Goal: Entertainment & Leisure: Consume media (video, audio)

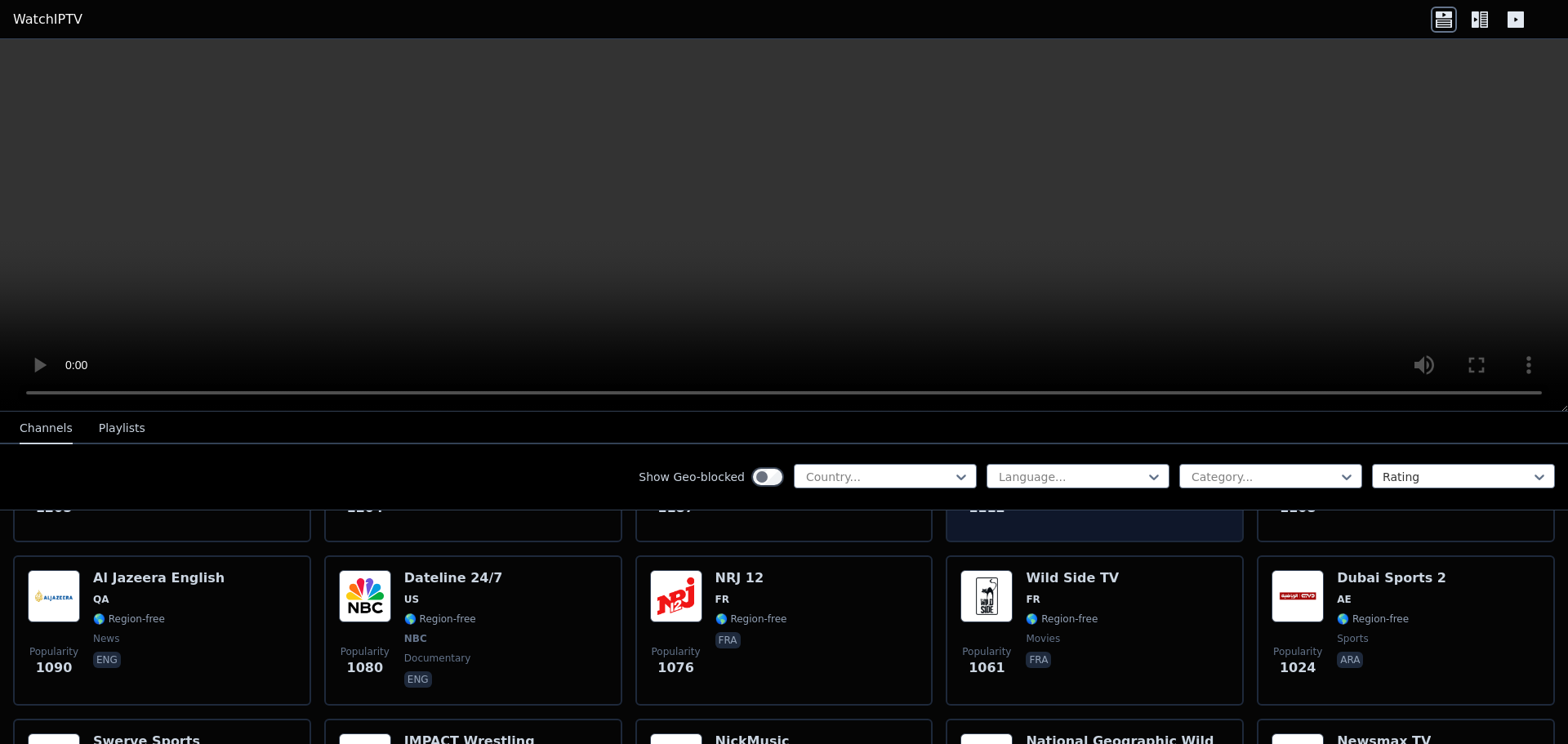
scroll to position [1770, 0]
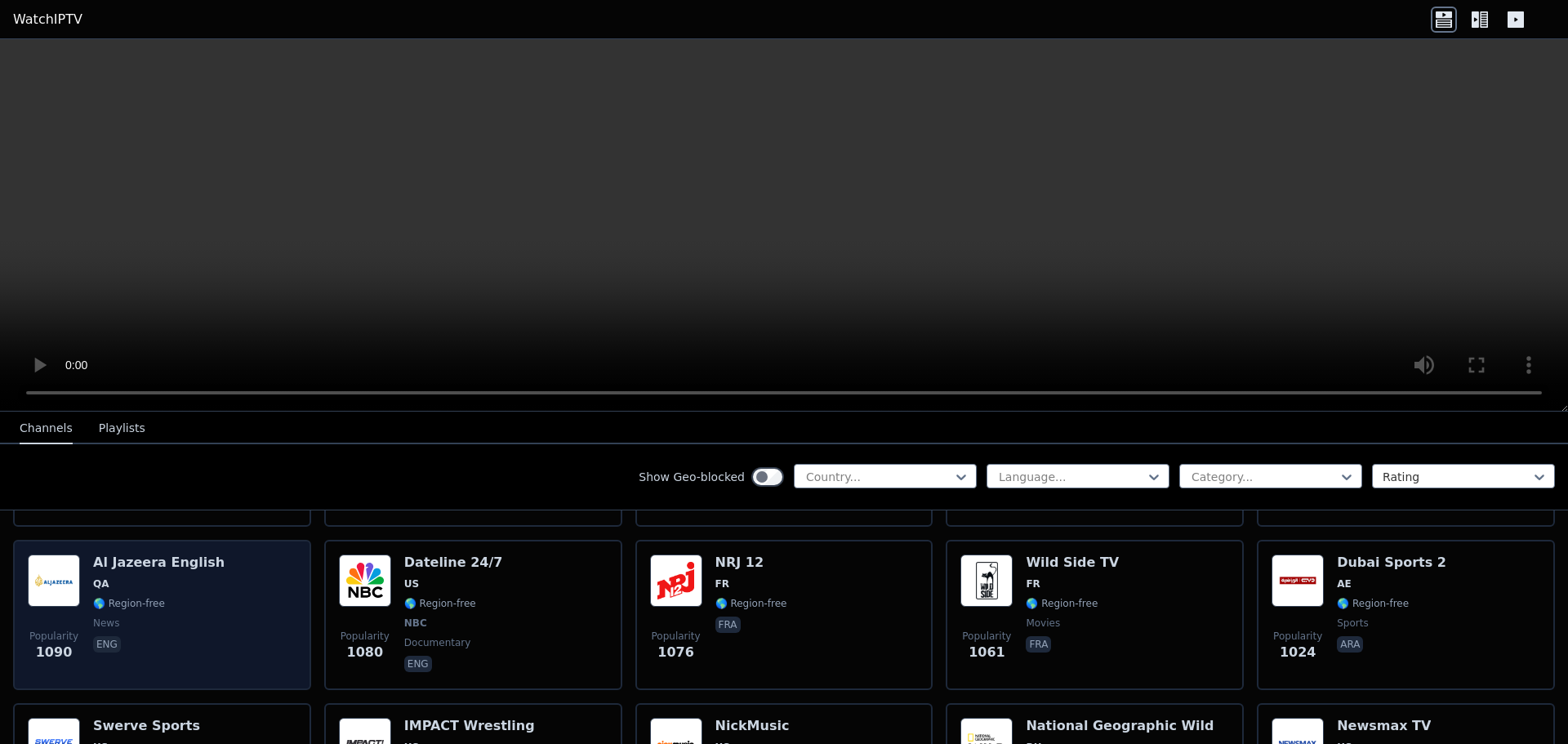
click at [146, 597] on span "🌎 Region-free" at bounding box center [129, 604] width 72 height 13
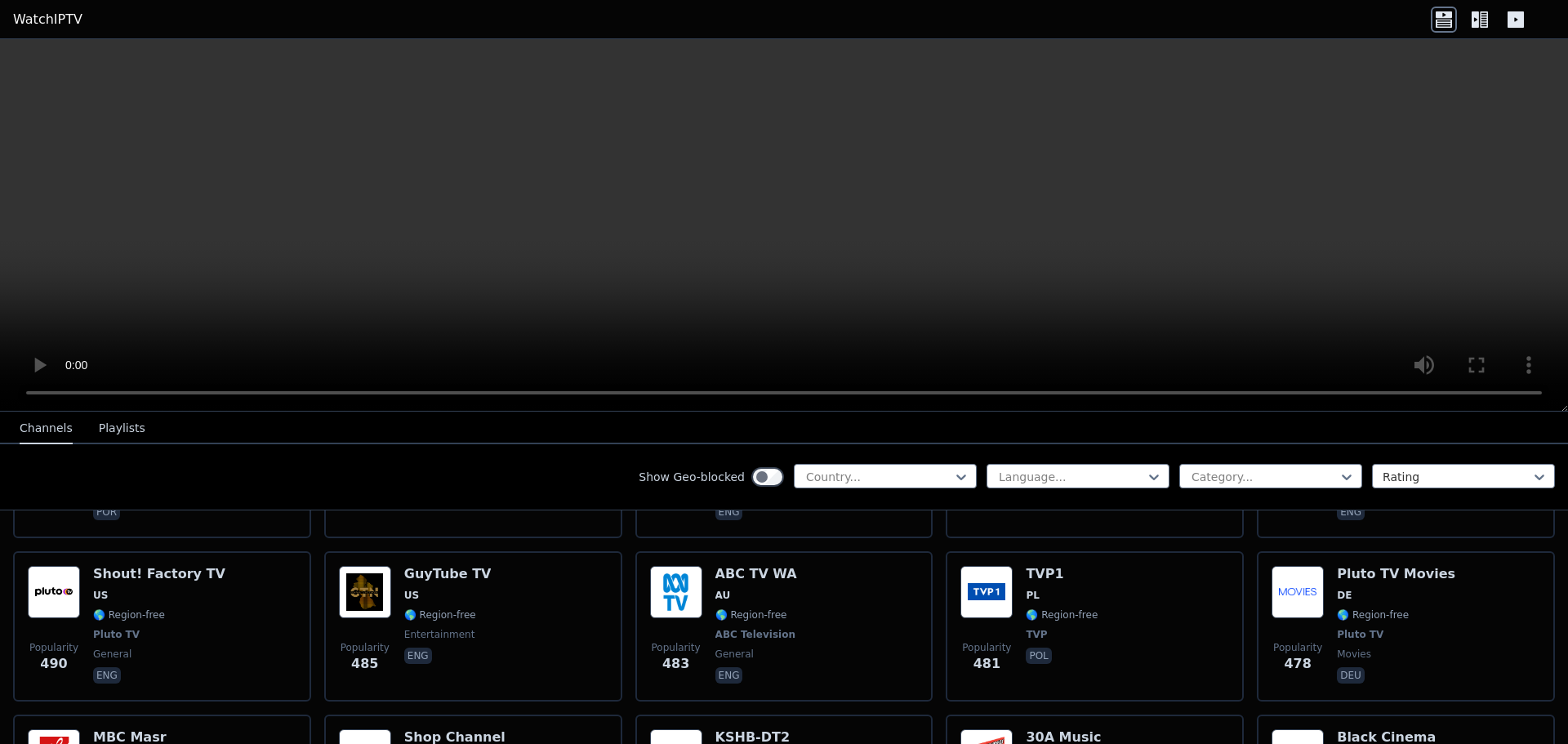
scroll to position [4872, 0]
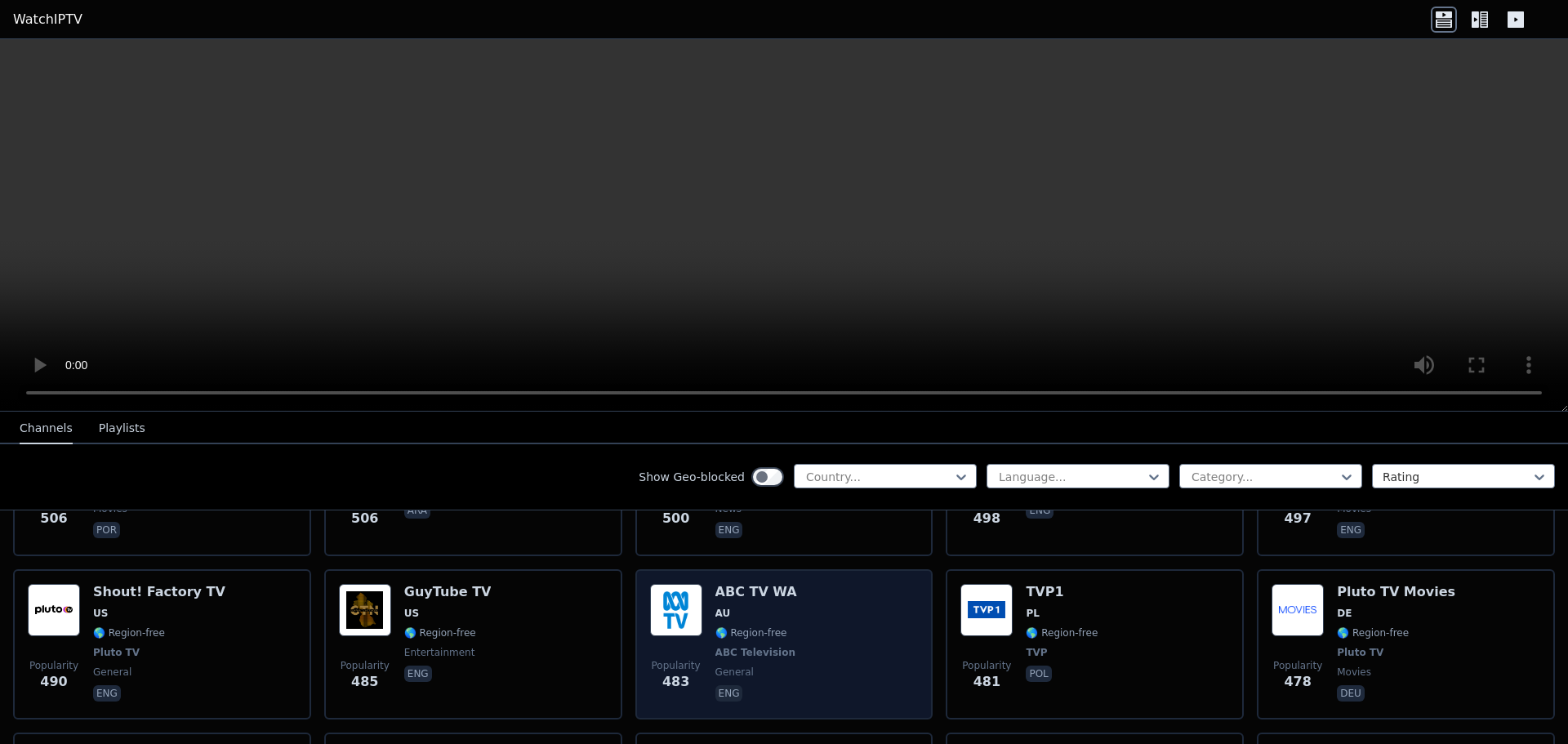
click at [731, 607] on span "AU" at bounding box center [757, 614] width 83 height 13
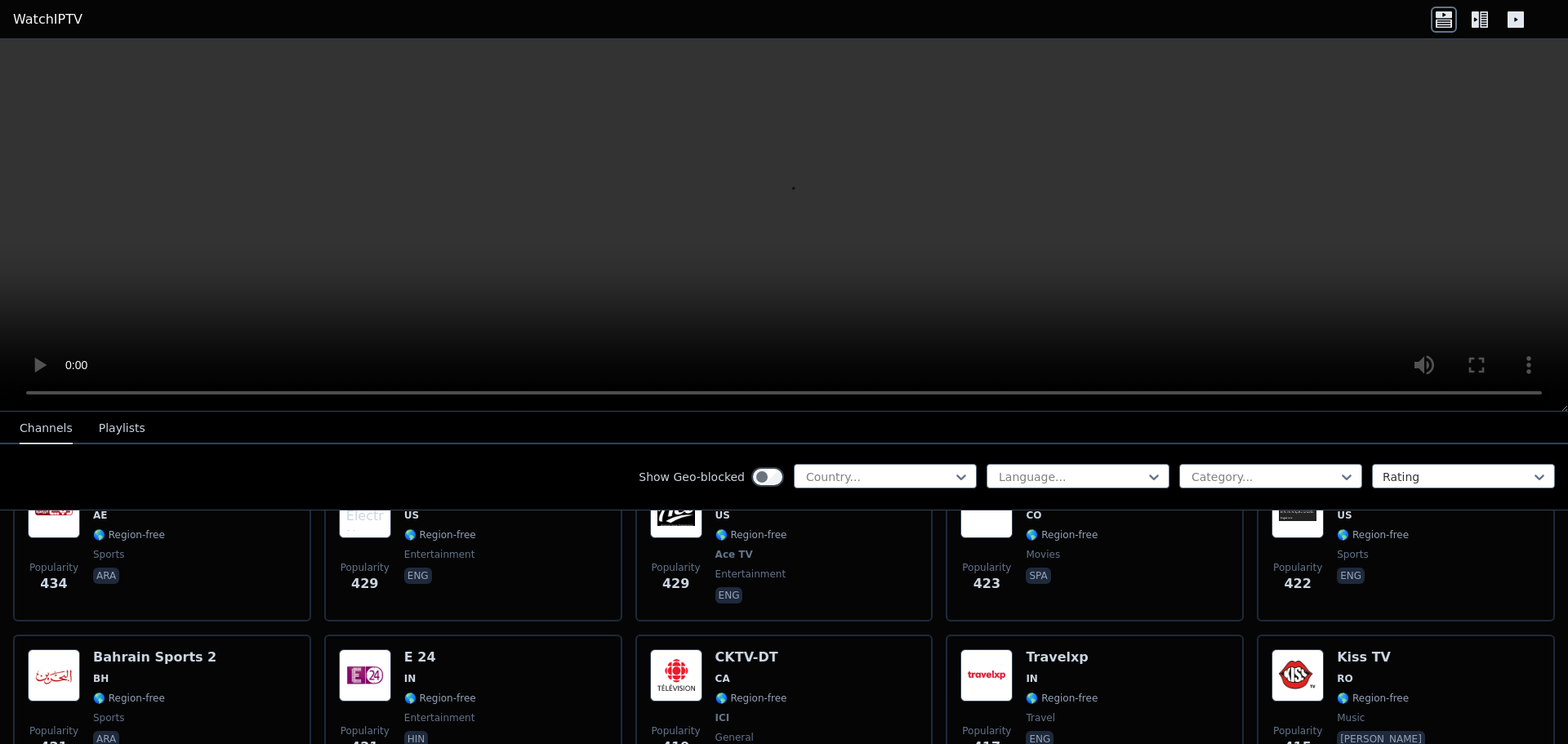
scroll to position [5819, 0]
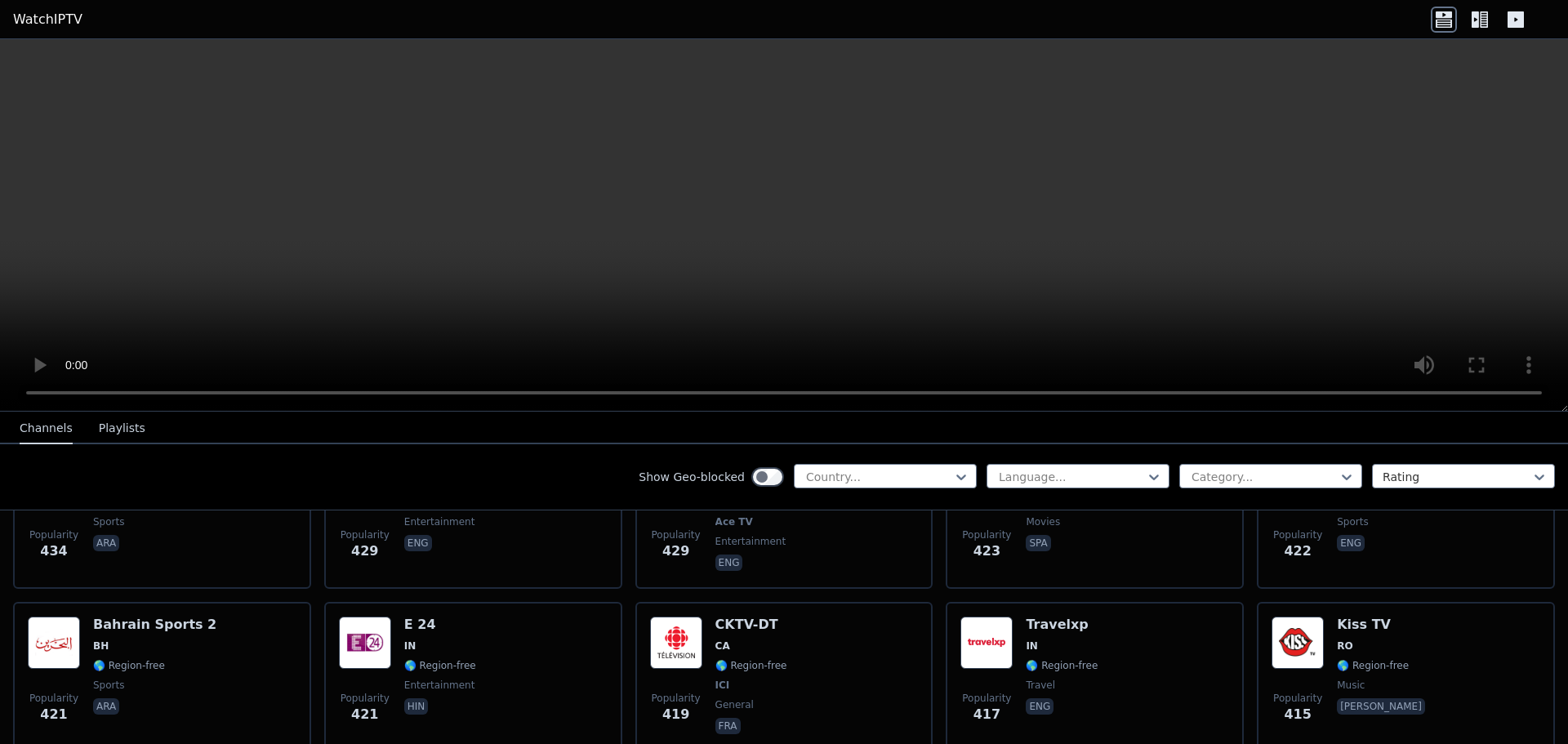
click at [114, 428] on button "Playlists" at bounding box center [122, 429] width 46 height 31
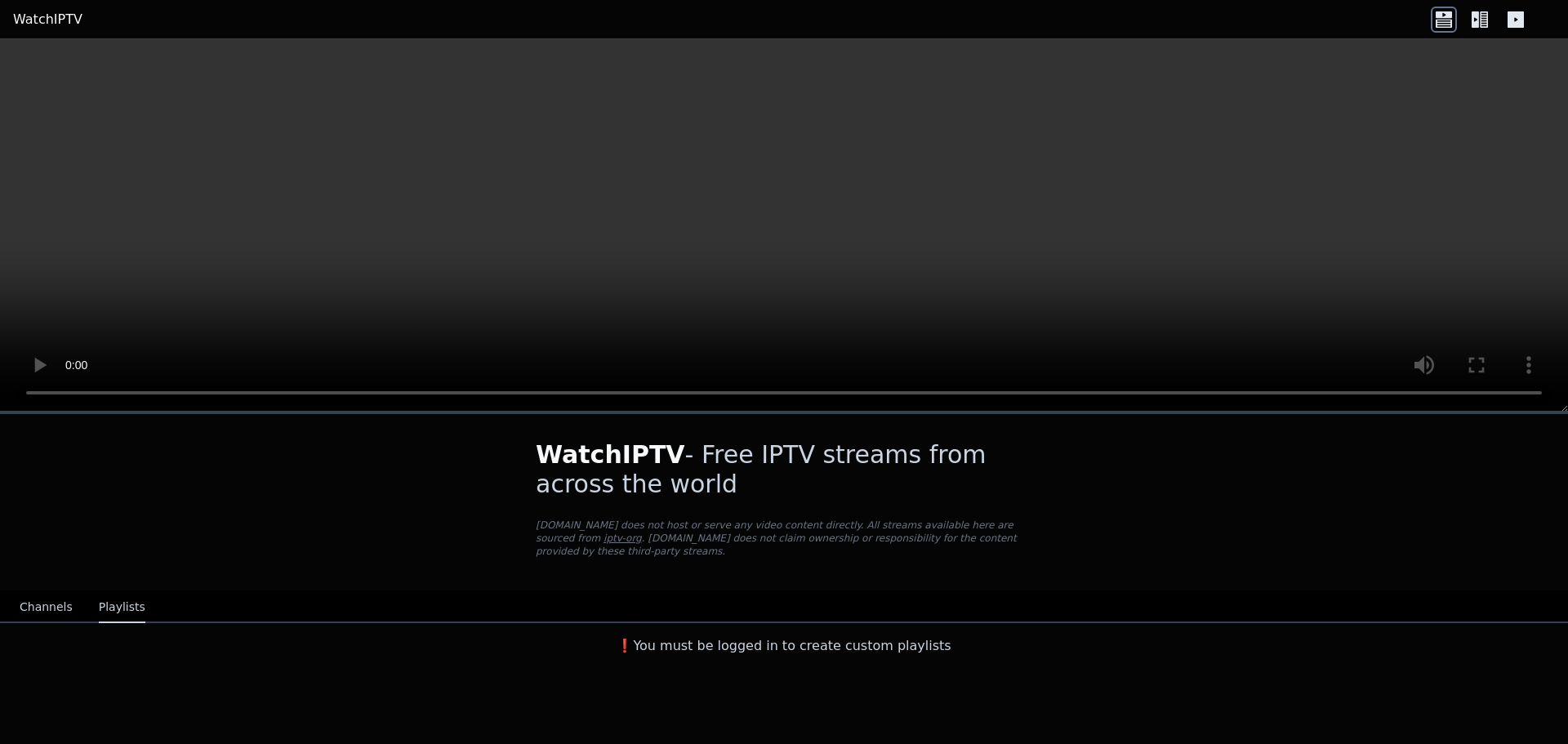
click at [1474, 17] on icon at bounding box center [1475, 20] width 7 height 17
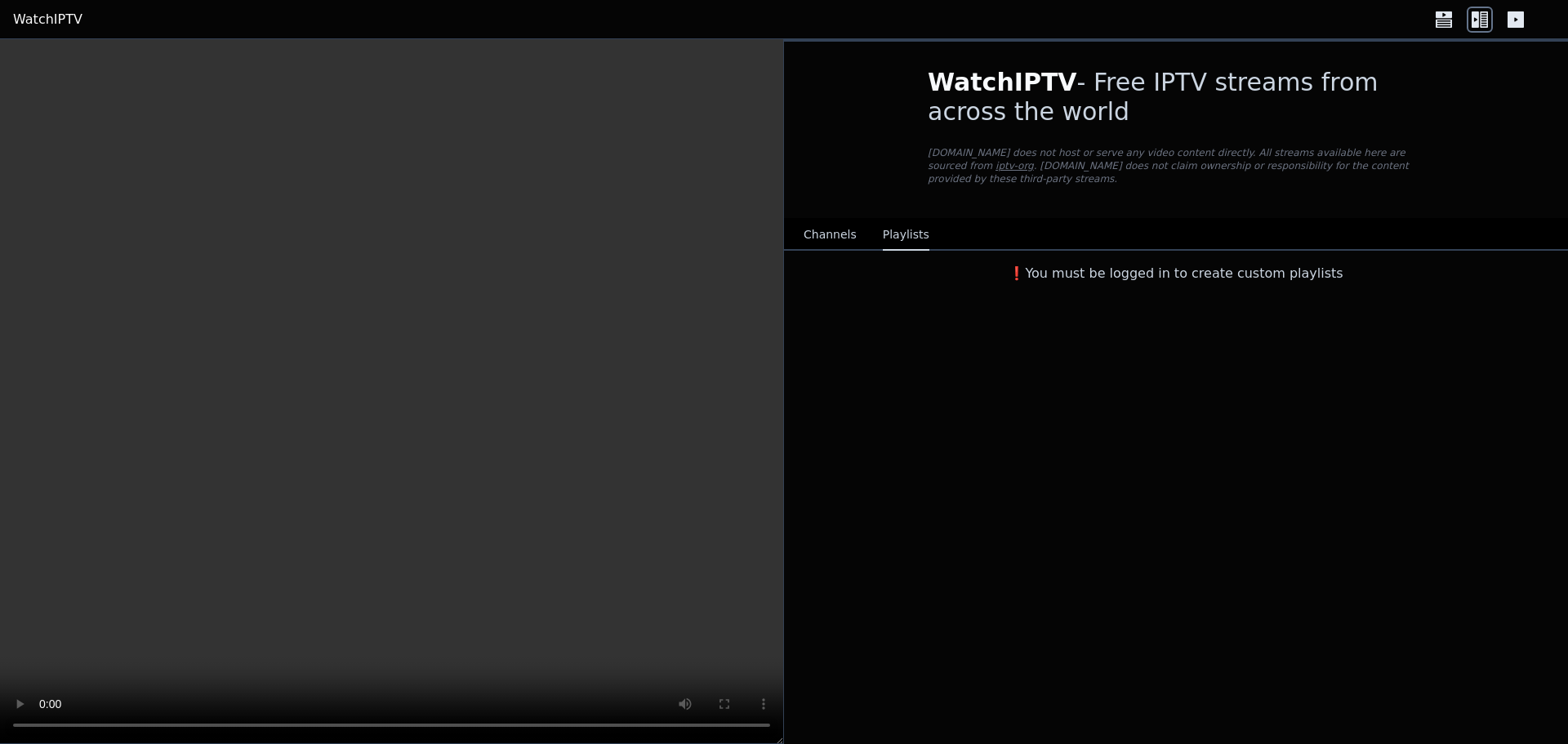
click at [1519, 17] on icon at bounding box center [1516, 20] width 17 height 17
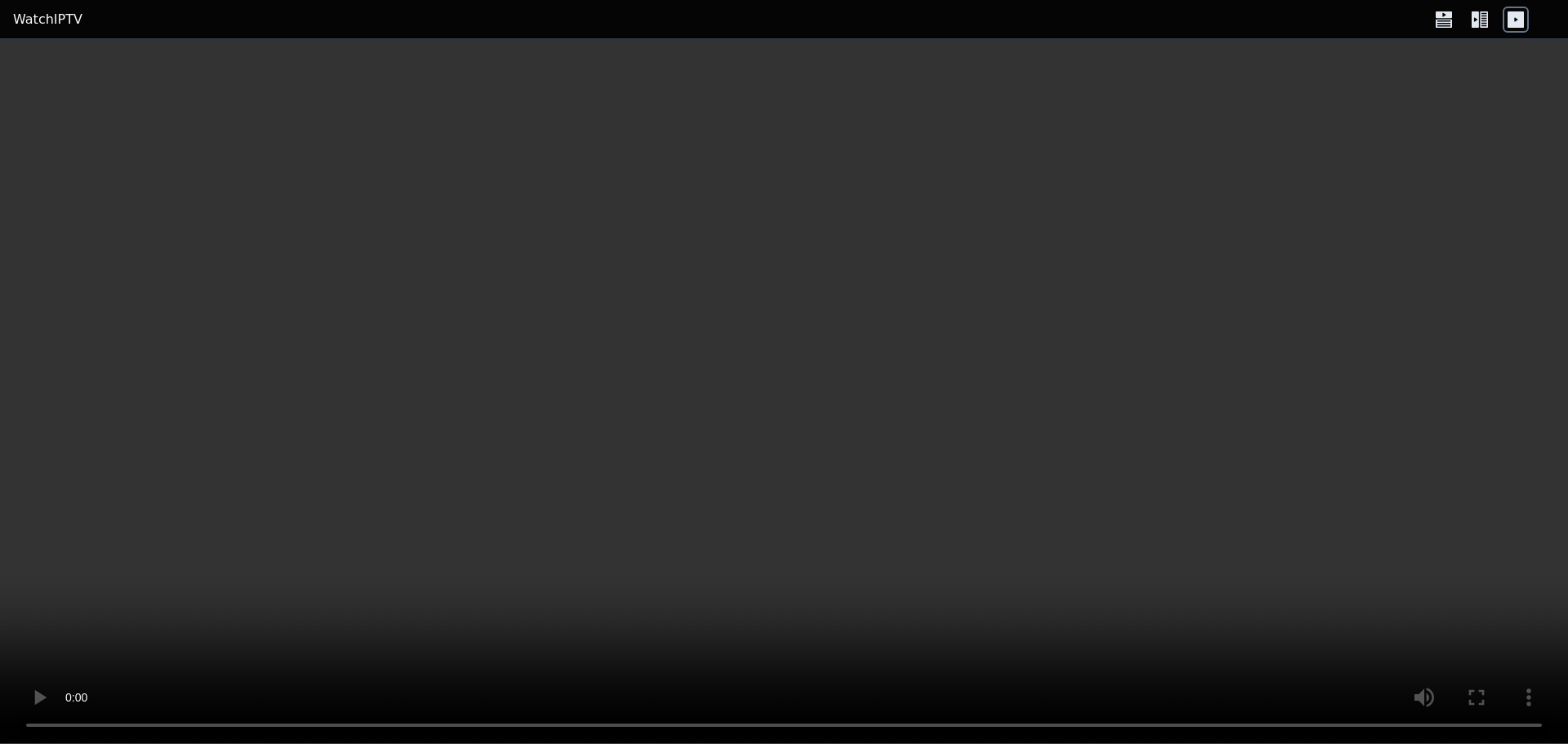
click at [1246, 422] on video at bounding box center [784, 391] width 1568 height 704
click at [8, 24] on header "WatchIPTV" at bounding box center [784, 19] width 1568 height 39
click at [25, 20] on link "WatchIPTV" at bounding box center [48, 20] width 69 height 20
click at [26, 15] on link "WatchIPTV" at bounding box center [48, 20] width 69 height 20
